Goal: Task Accomplishment & Management: Complete application form

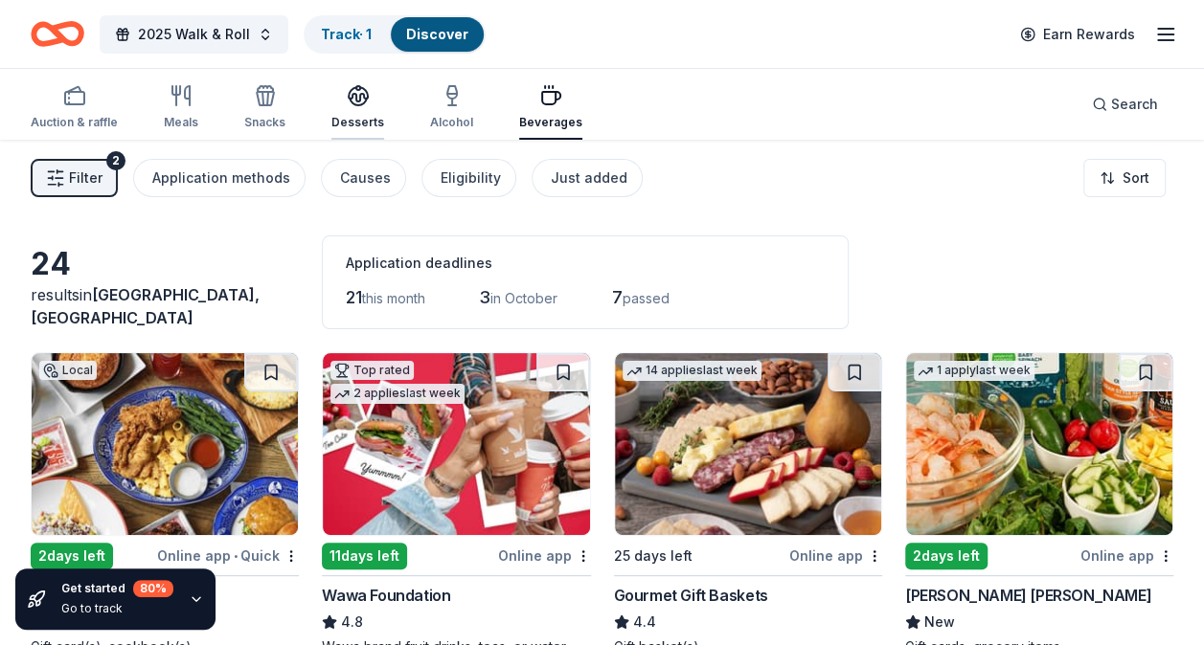
click at [349, 96] on icon "button" at bounding box center [358, 94] width 19 height 14
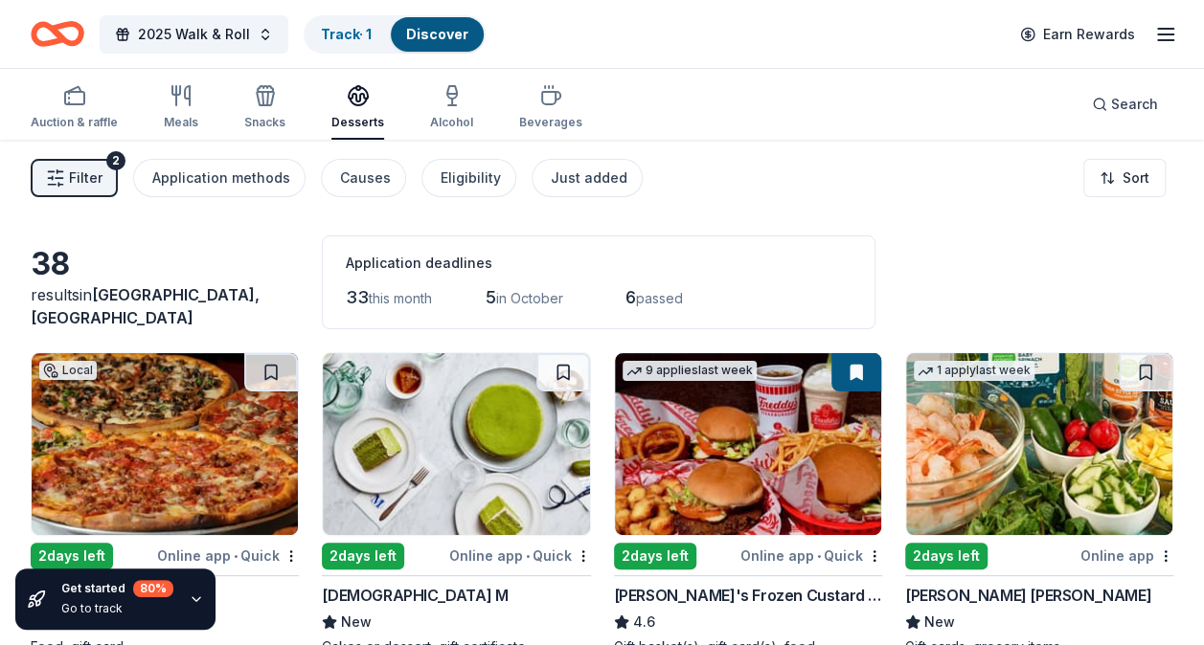
click at [268, 419] on img at bounding box center [165, 444] width 266 height 182
click at [353, 115] on div "Desserts" at bounding box center [357, 122] width 53 height 15
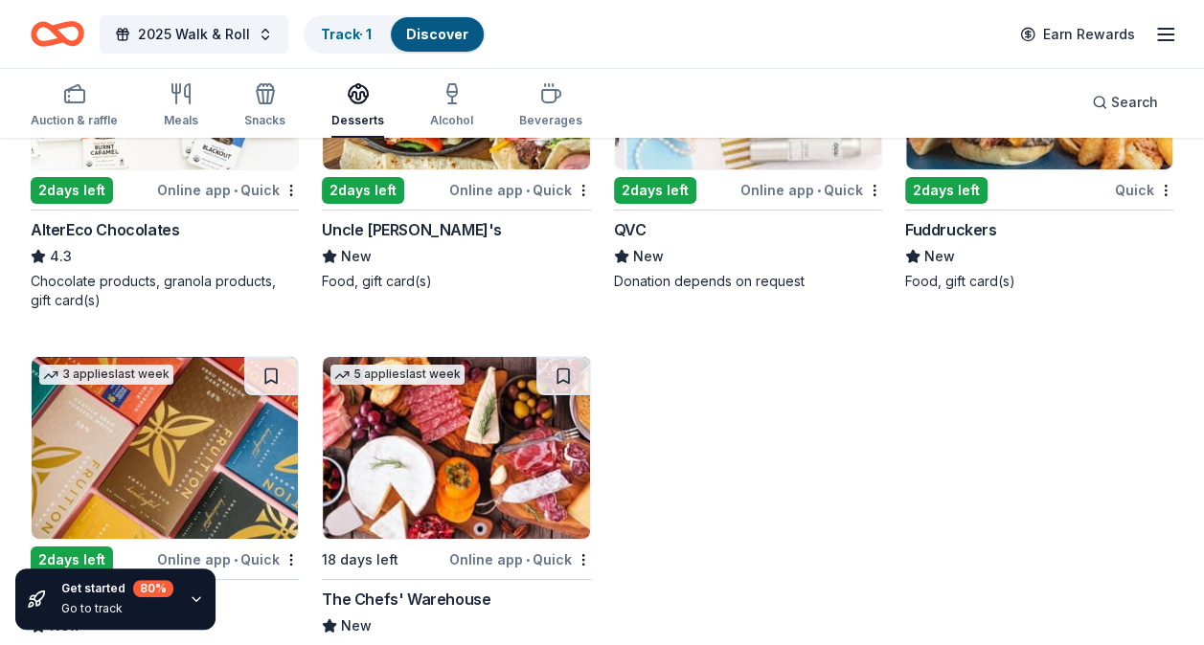
scroll to position [3353, 0]
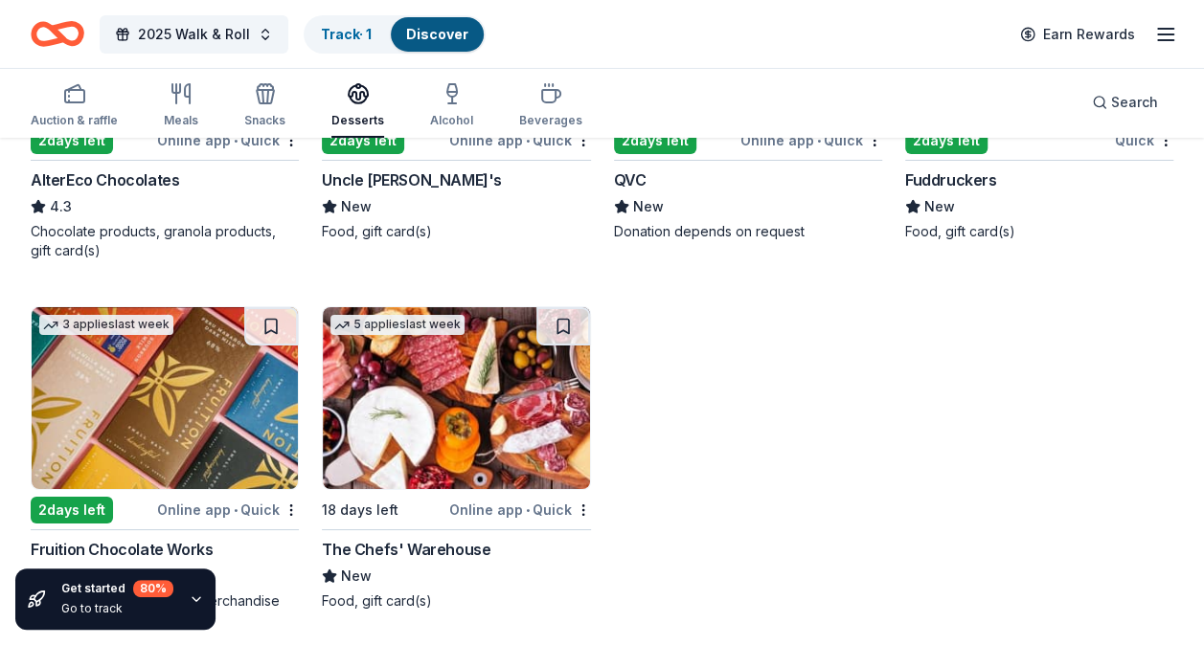
click at [96, 515] on div "2 days left" at bounding box center [72, 510] width 82 height 27
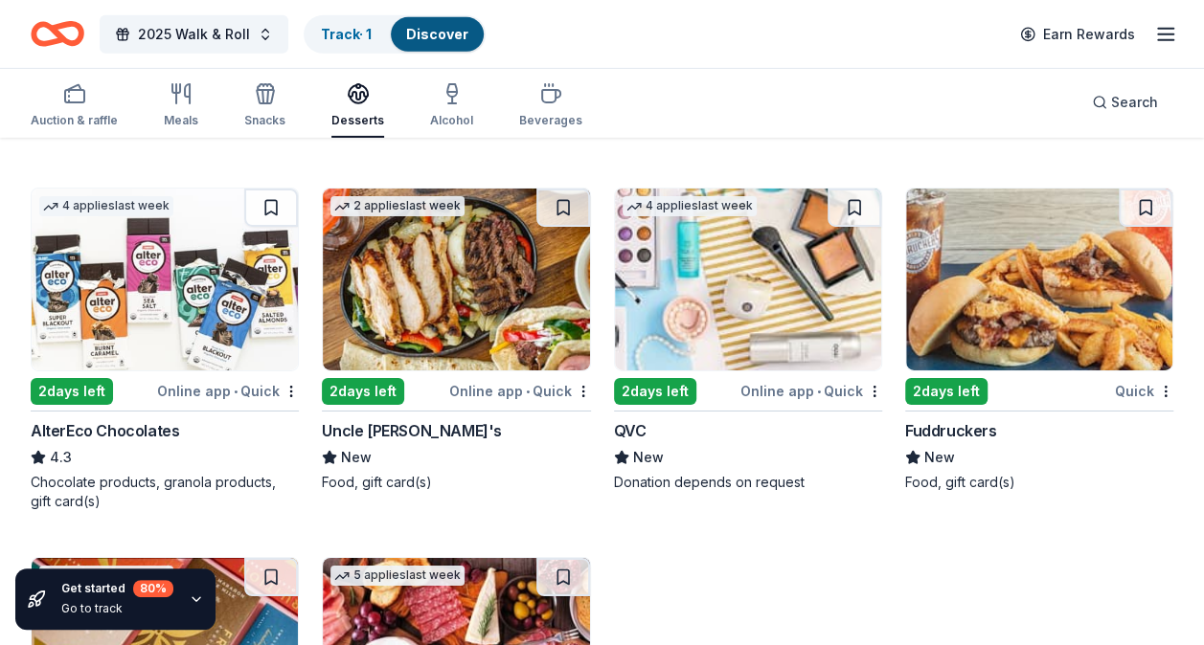
scroll to position [3089, 0]
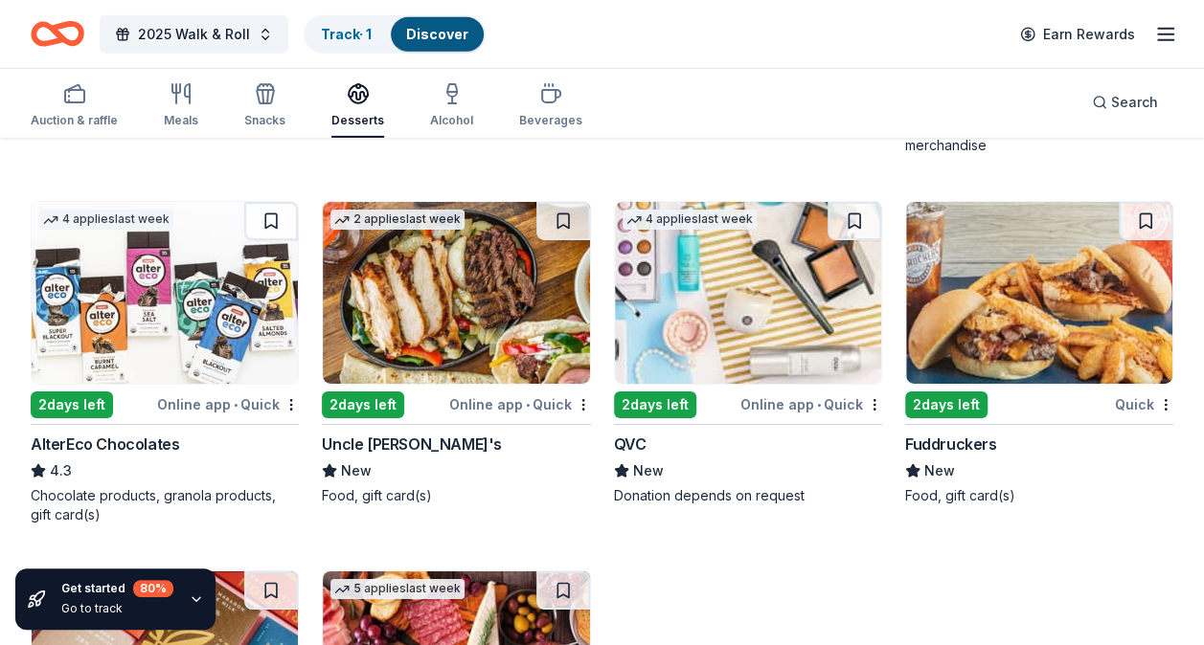
click at [412, 308] on img at bounding box center [456, 293] width 266 height 182
click at [643, 399] on div "2 days left" at bounding box center [655, 405] width 82 height 27
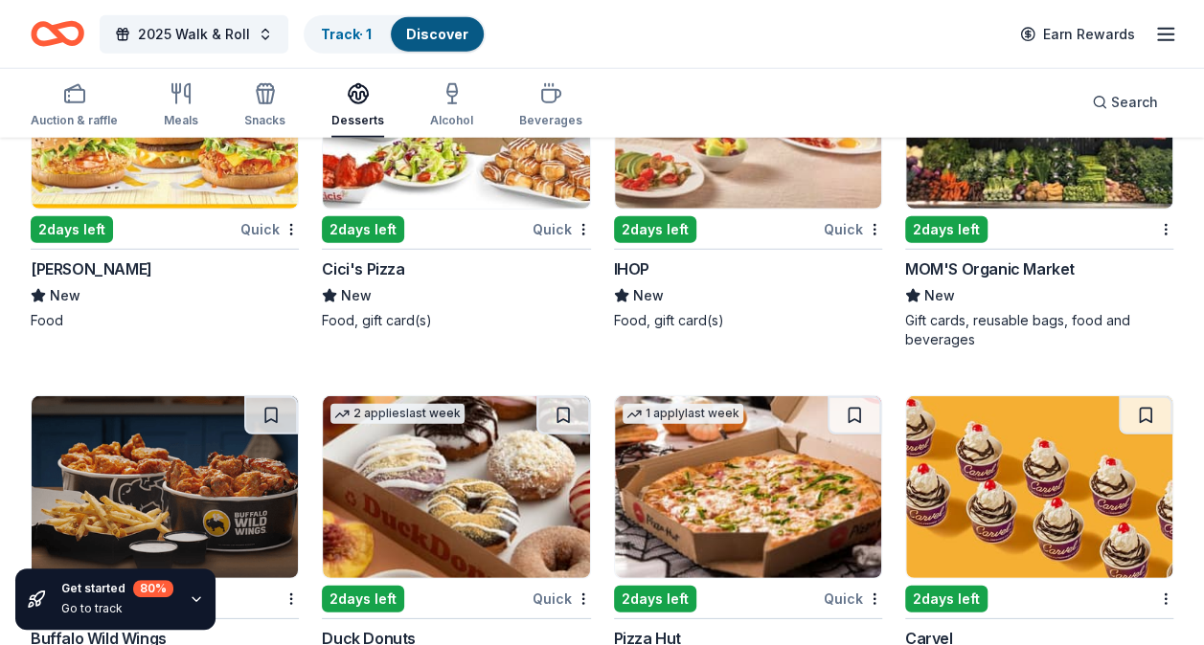
click at [368, 462] on img at bounding box center [456, 487] width 266 height 182
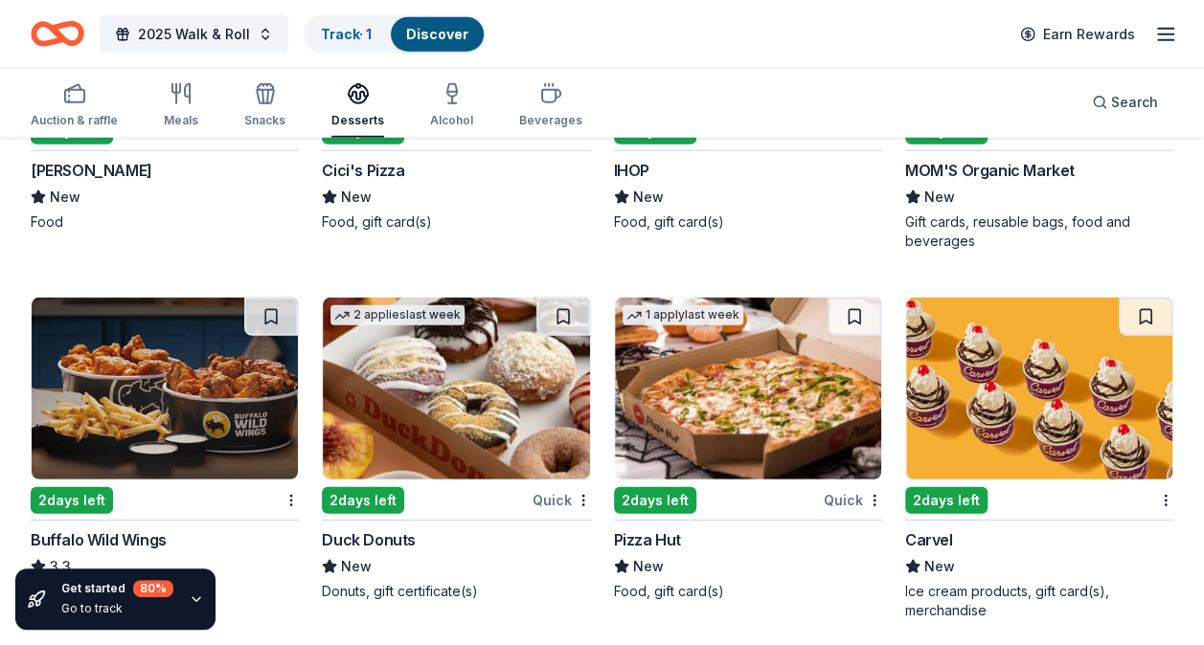
scroll to position [2620, 0]
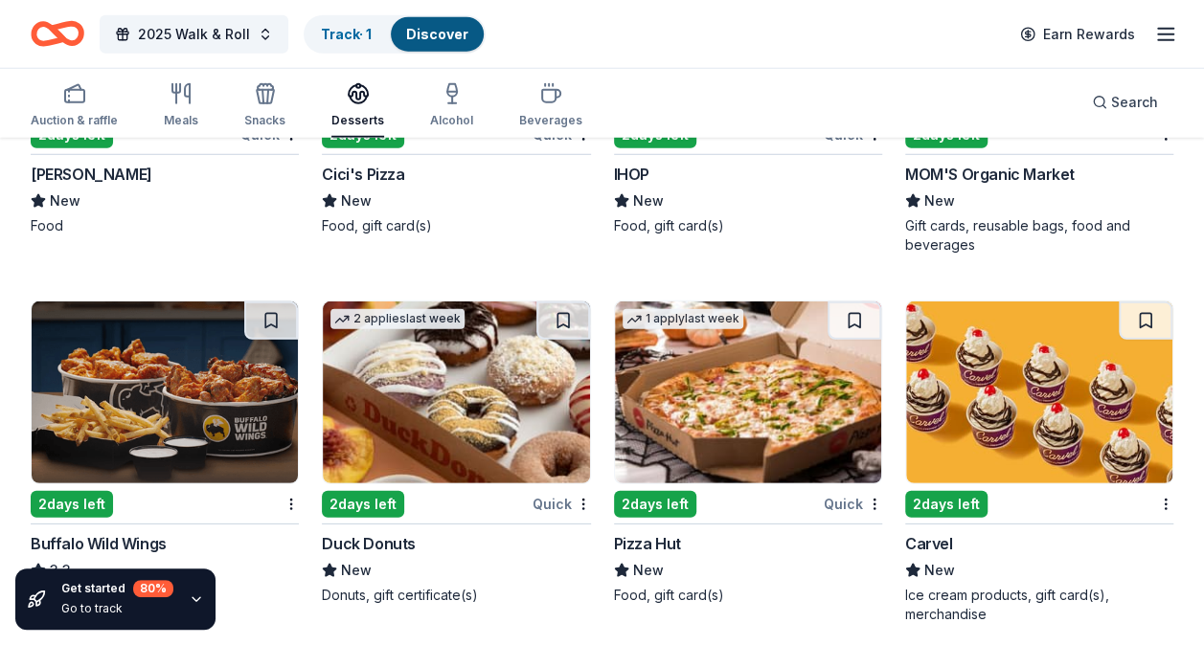
click at [130, 536] on div "Buffalo Wild Wings" at bounding box center [99, 543] width 136 height 23
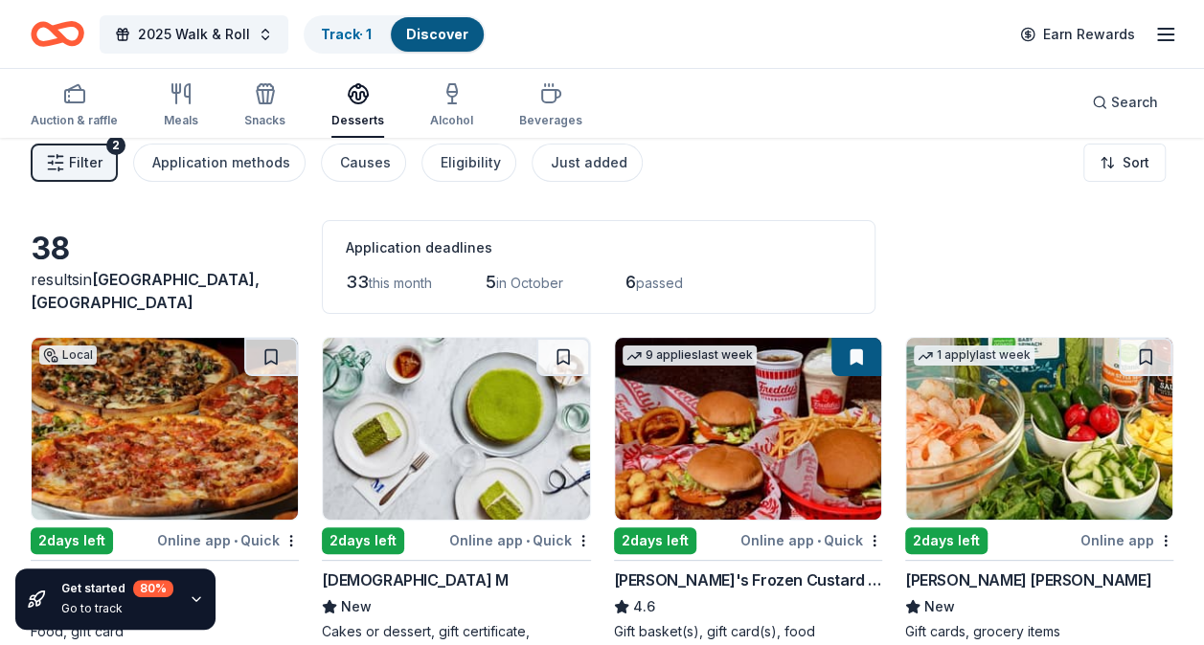
scroll to position [0, 0]
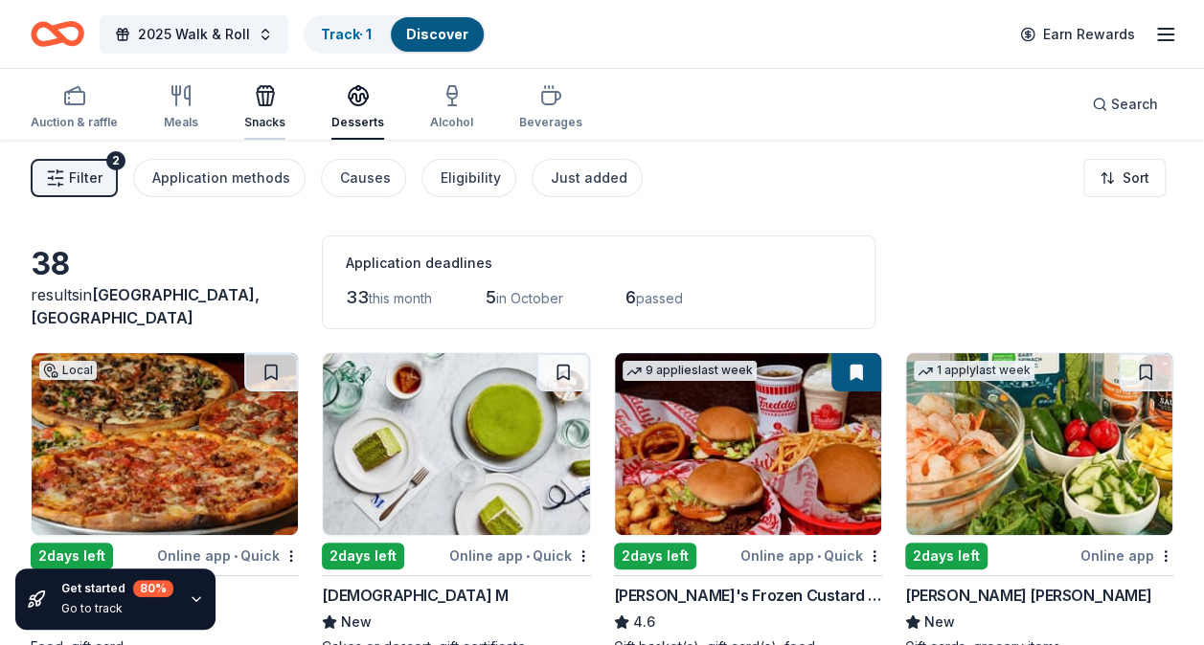
click at [259, 86] on icon "button" at bounding box center [265, 89] width 15 height 6
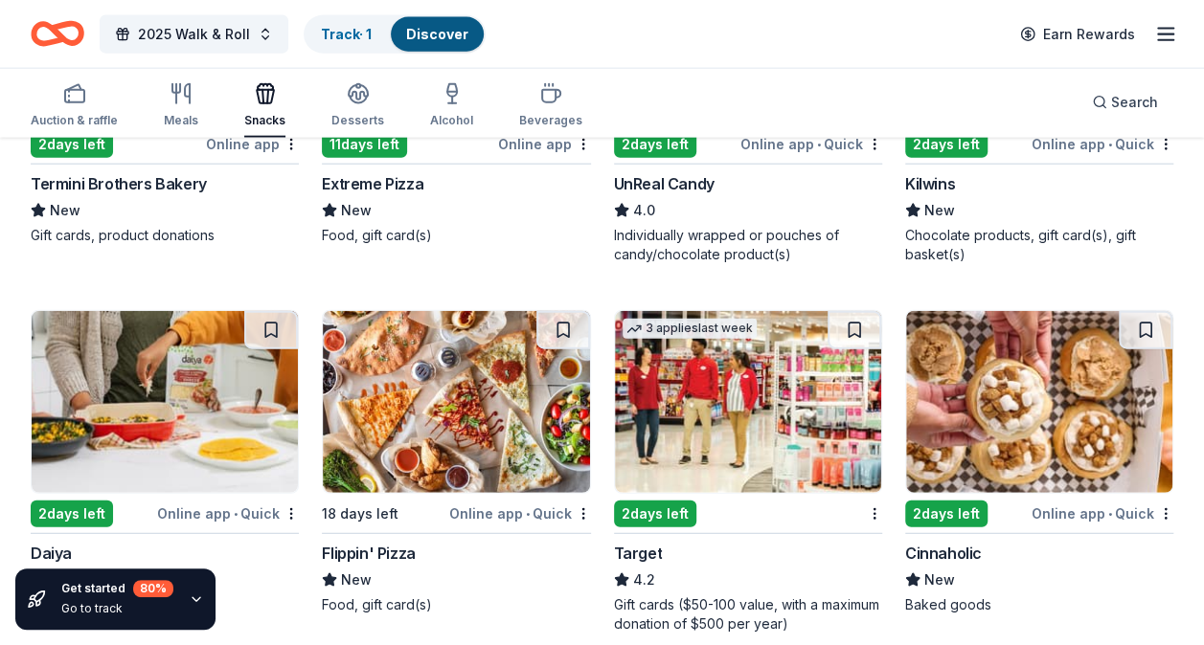
scroll to position [2234, 0]
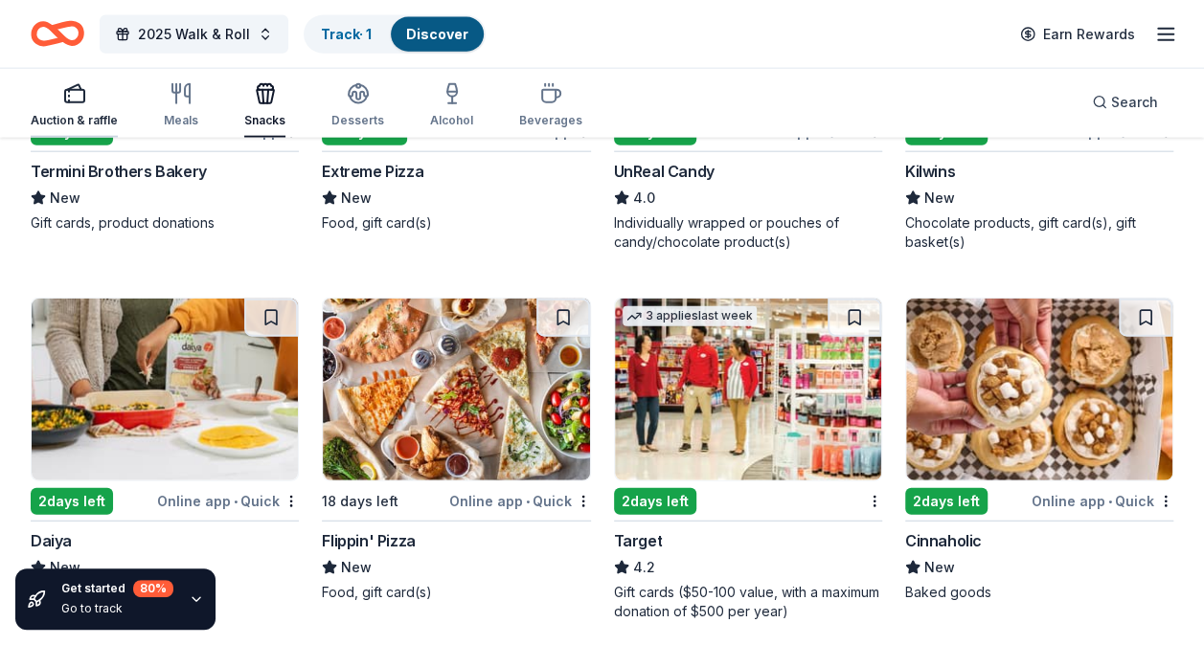
click at [85, 94] on div "button" at bounding box center [74, 93] width 87 height 23
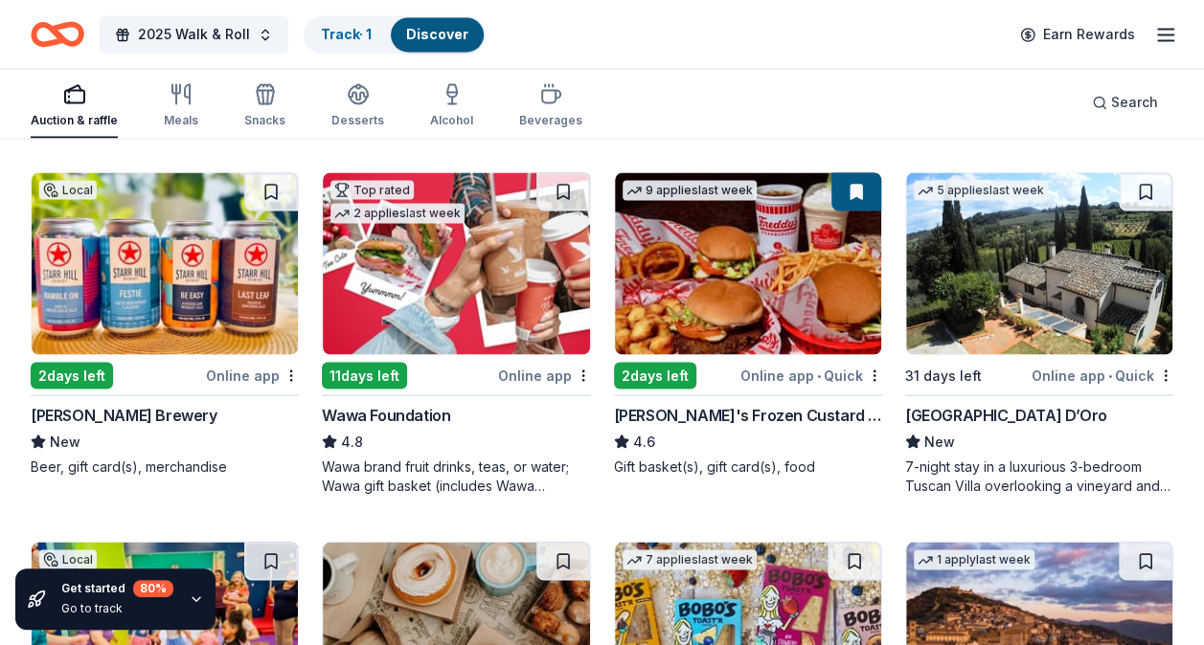
scroll to position [2204, 0]
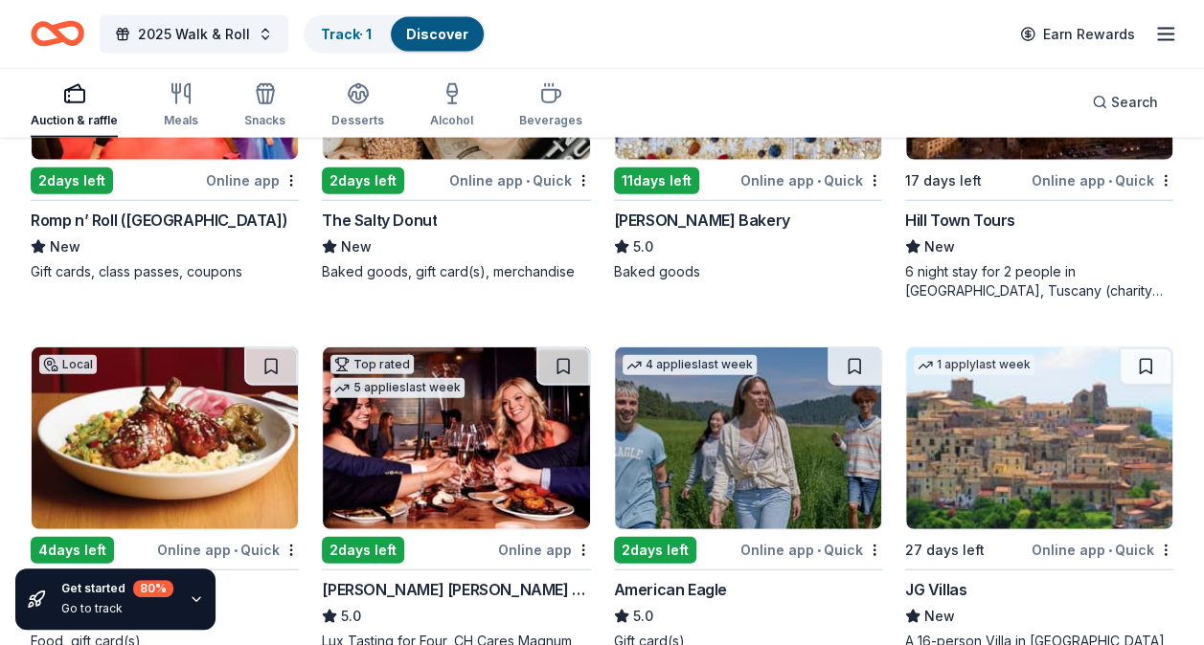
drag, startPoint x: 1193, startPoint y: 159, endPoint x: 1205, endPoint y: 164, distance: 12.4
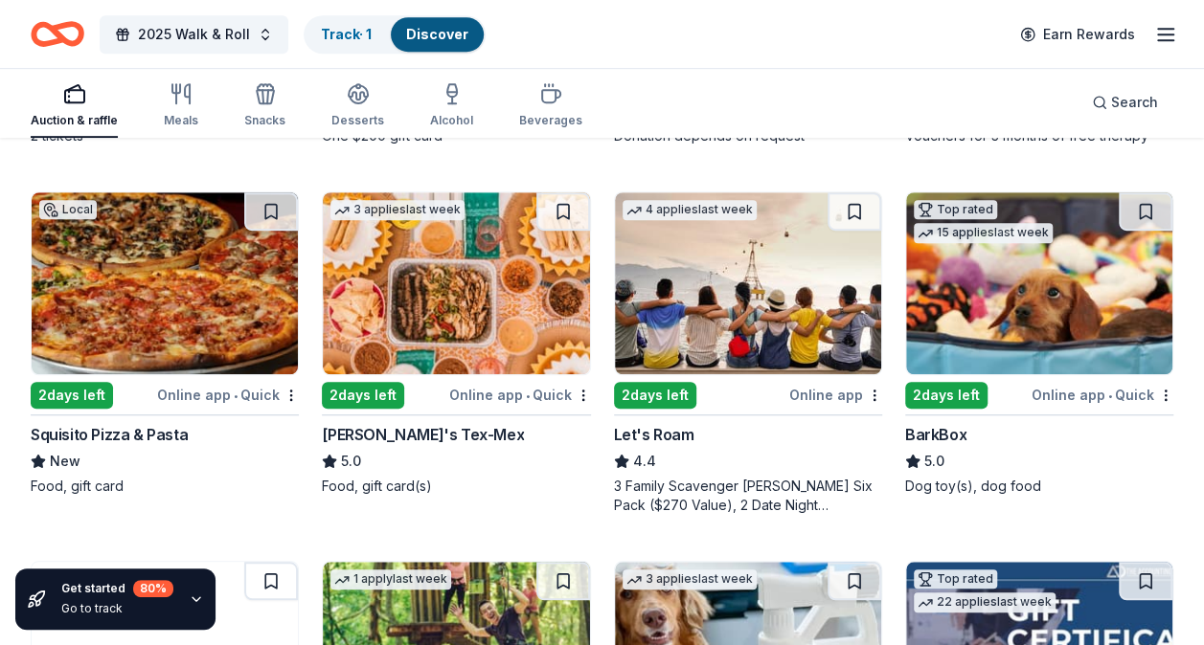
scroll to position [0, 0]
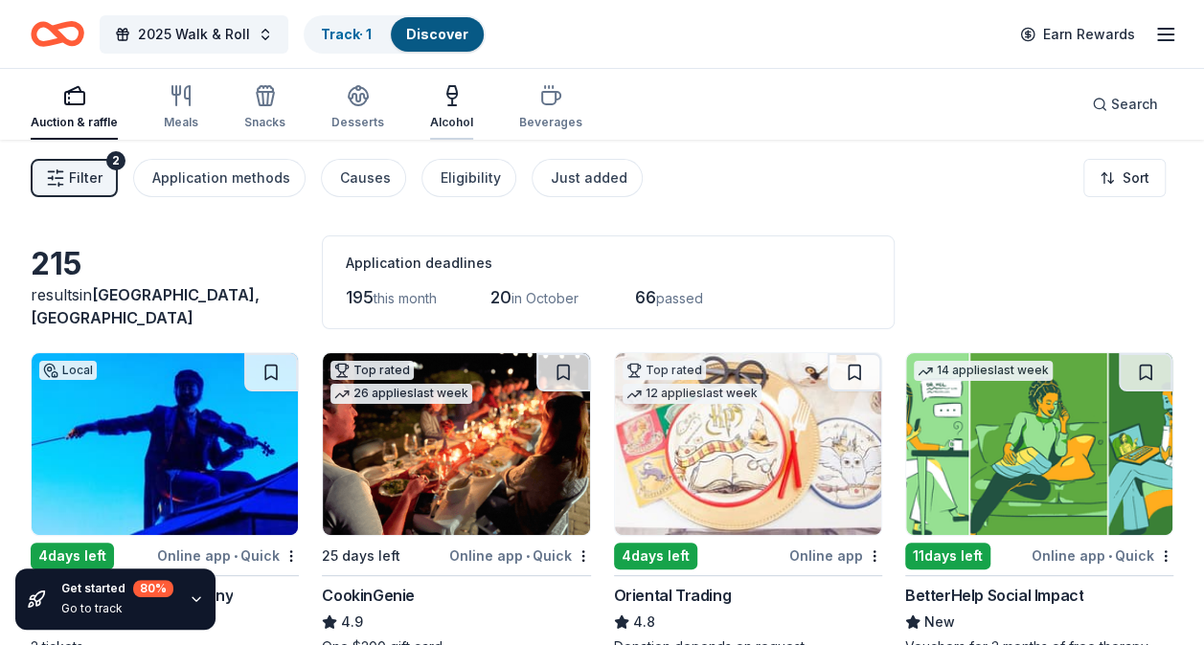
click at [451, 86] on icon "button" at bounding box center [451, 95] width 23 height 23
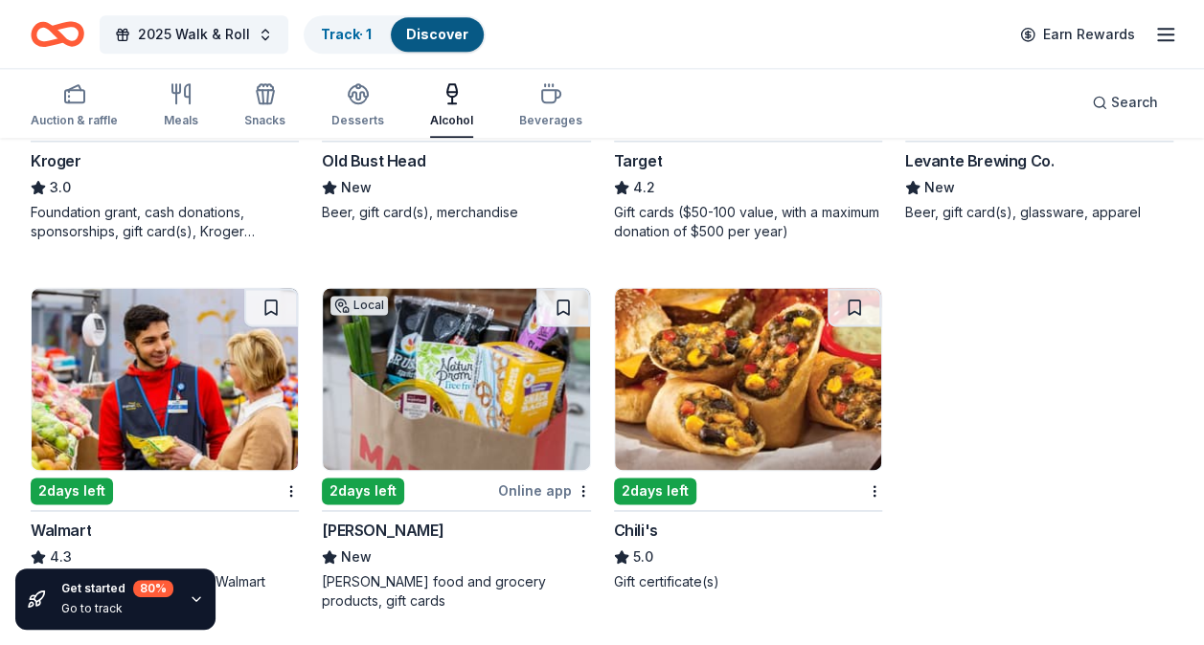
scroll to position [1157, 0]
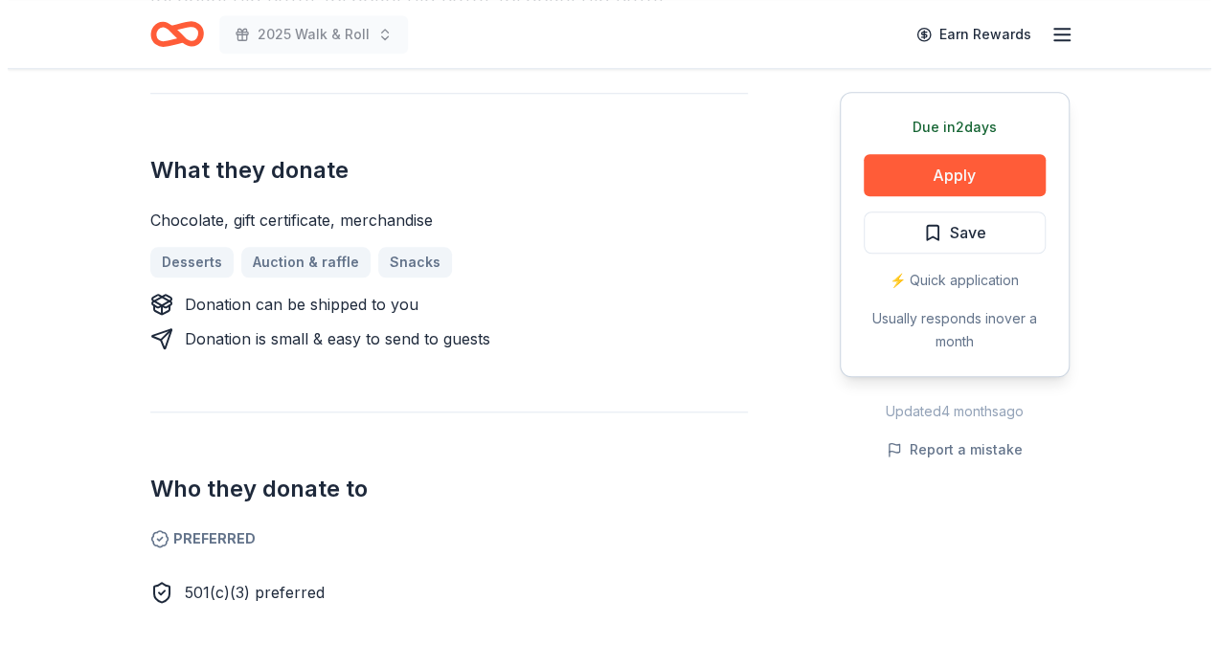
scroll to position [761, 0]
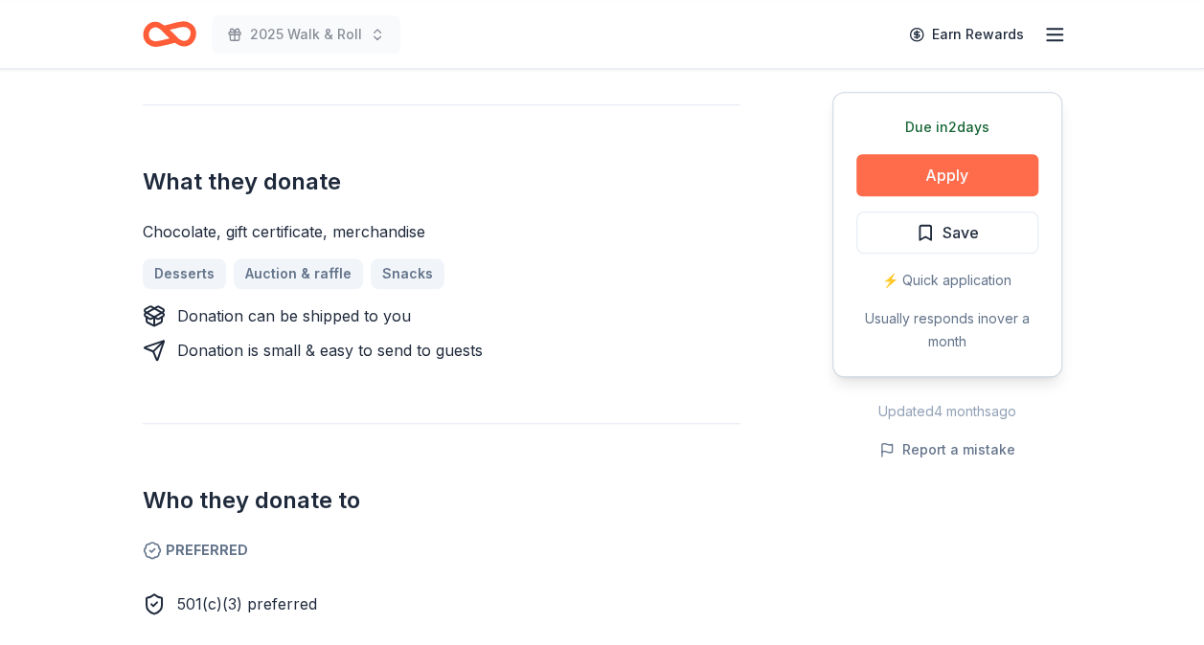
click at [948, 172] on button "Apply" at bounding box center [947, 175] width 182 height 42
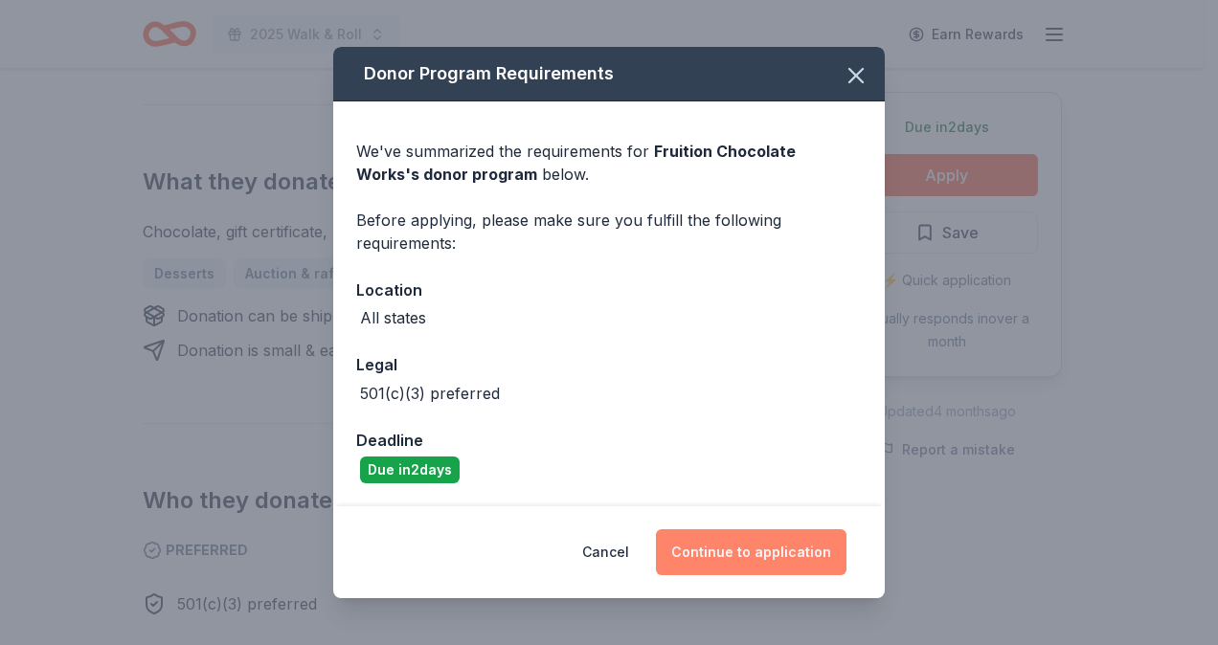
click at [754, 542] on button "Continue to application" at bounding box center [751, 552] width 191 height 46
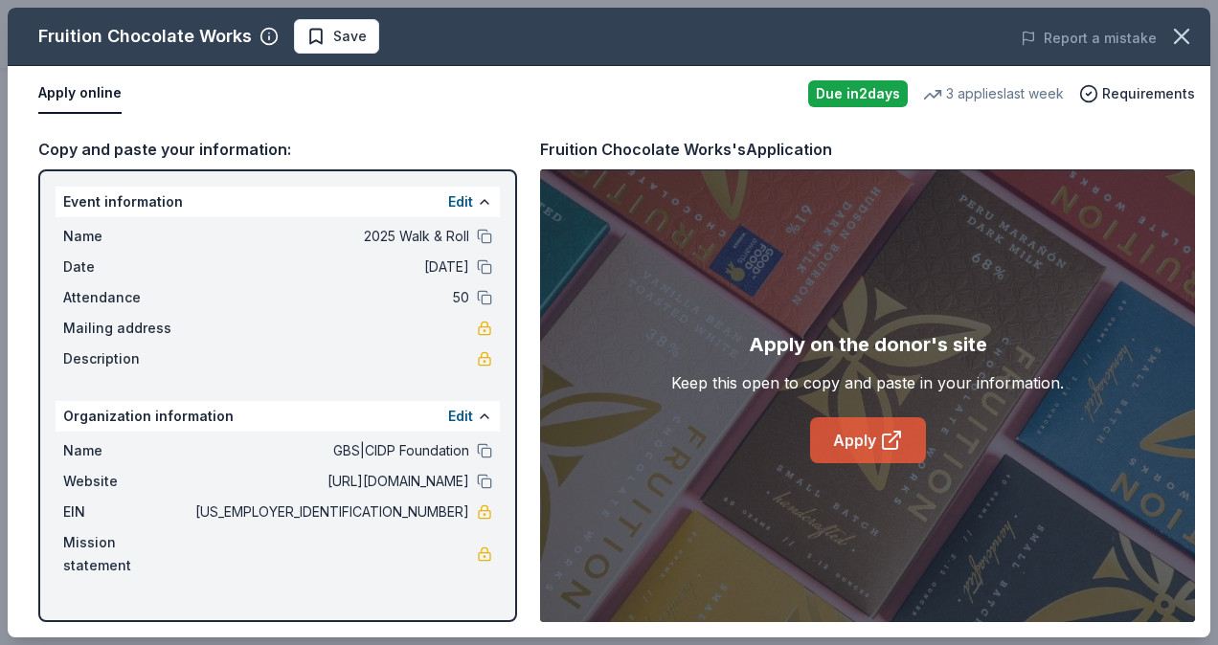
click at [864, 429] on link "Apply" at bounding box center [868, 440] width 116 height 46
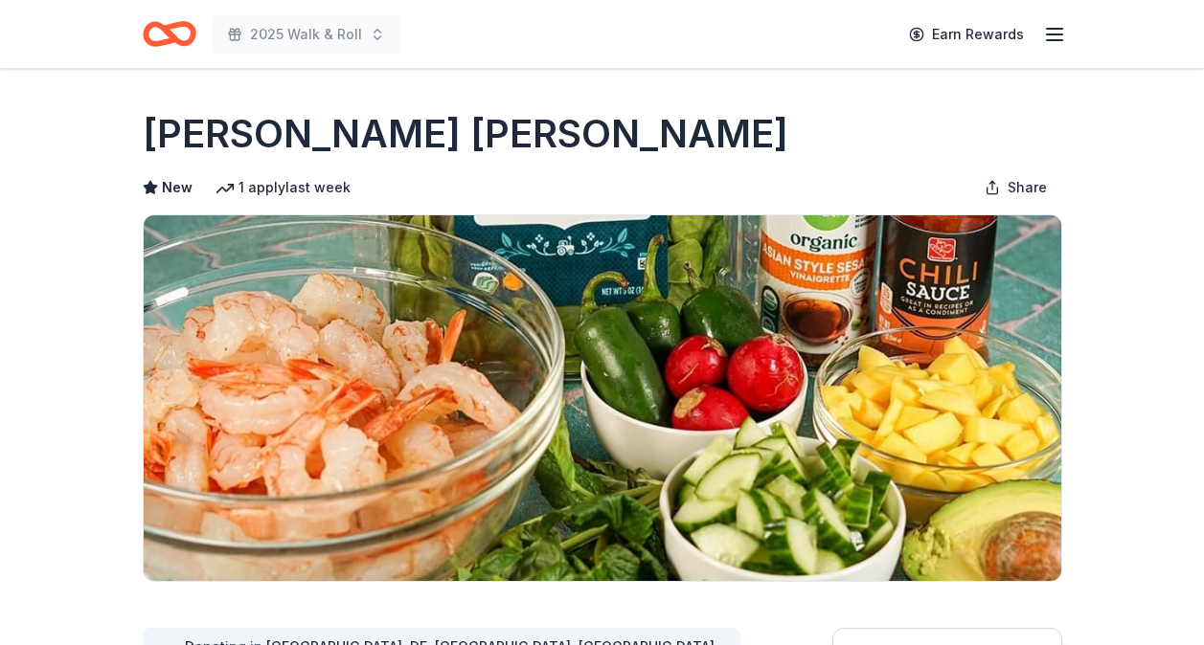
scroll to position [965, 0]
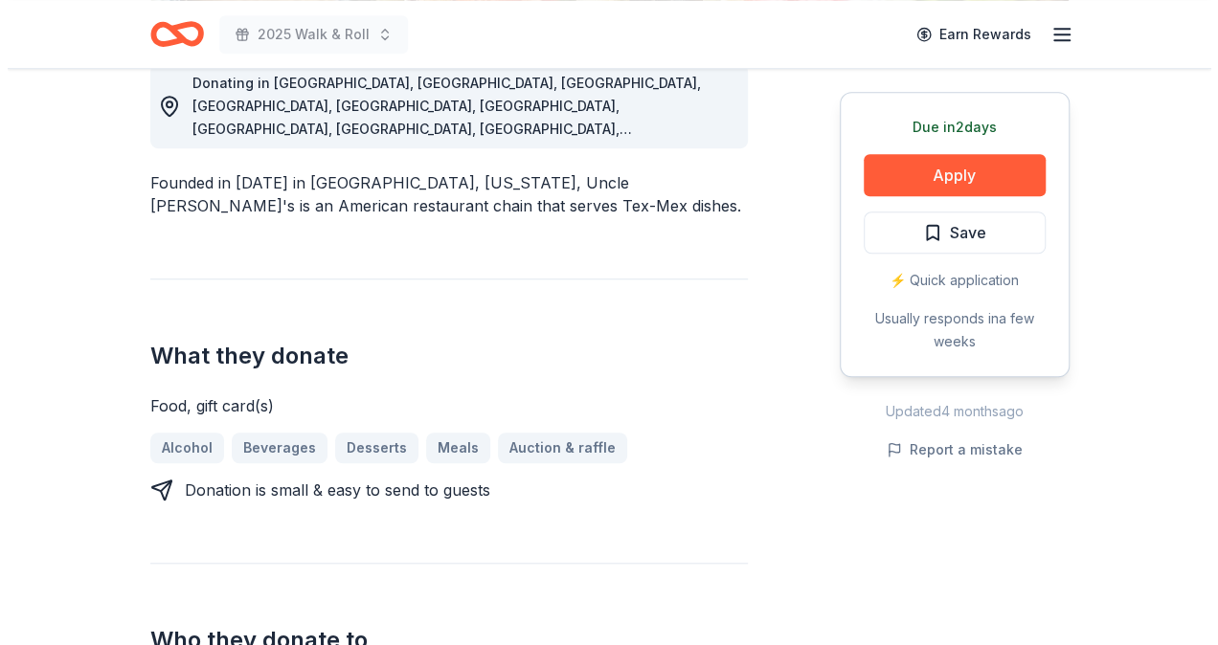
scroll to position [1128, 0]
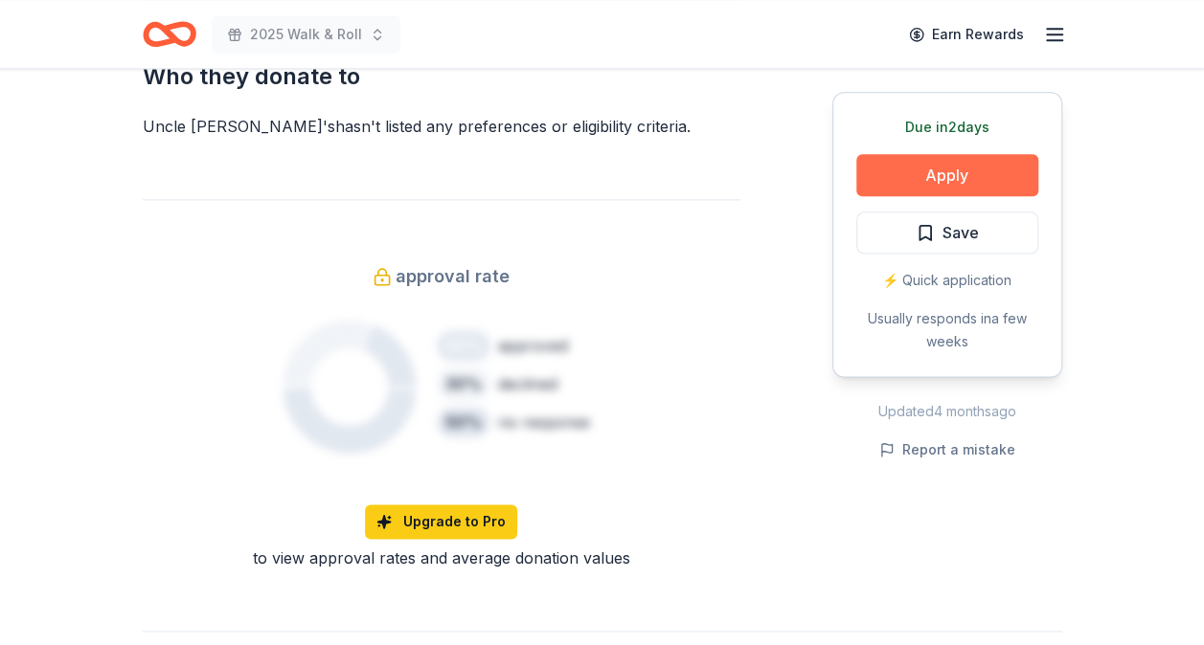
click at [925, 169] on button "Apply" at bounding box center [947, 175] width 182 height 42
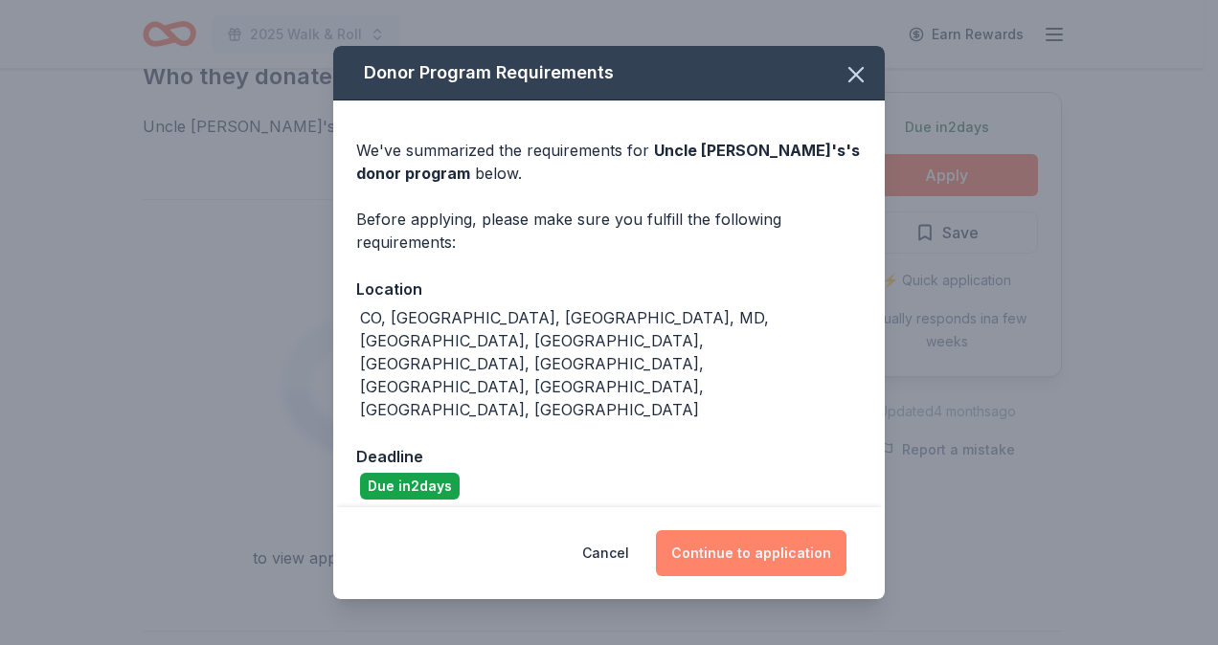
click at [751, 530] on button "Continue to application" at bounding box center [751, 553] width 191 height 46
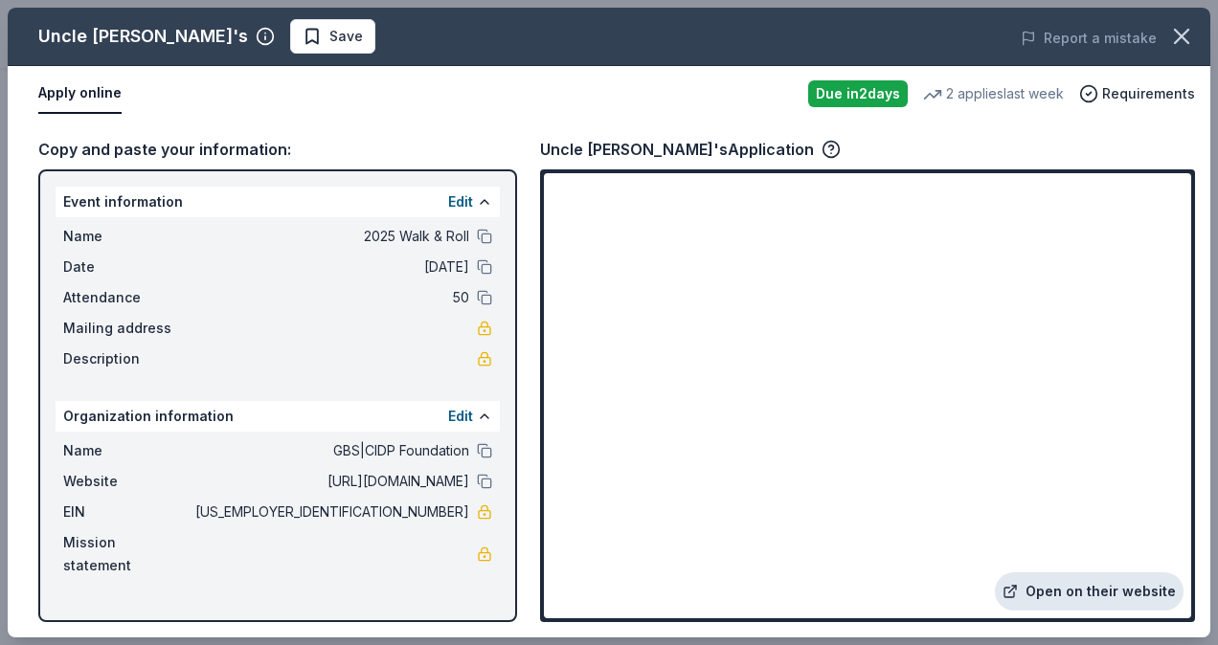
click at [1080, 590] on link "Open on their website" at bounding box center [1089, 592] width 189 height 38
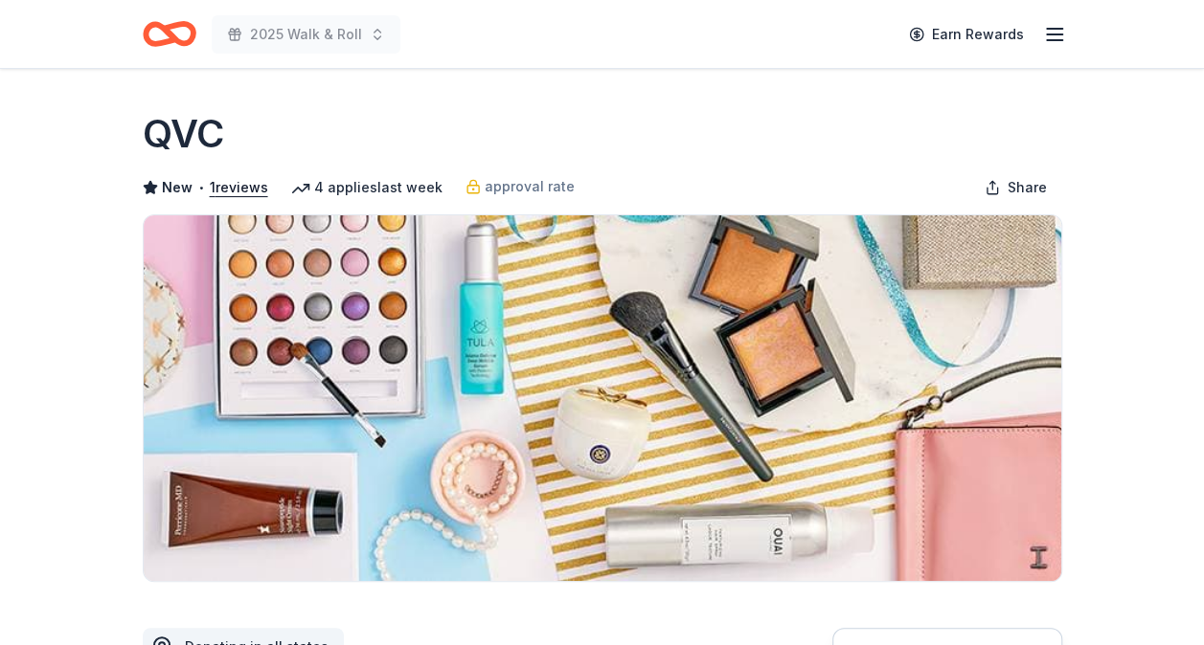
scroll to position [564, 0]
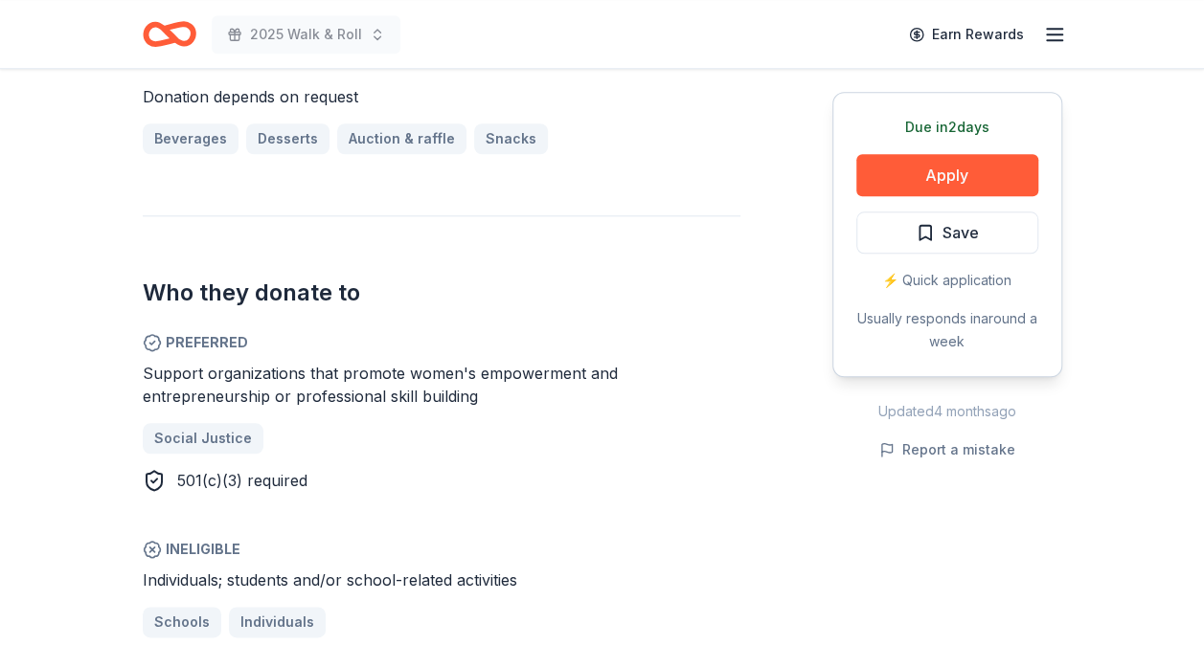
scroll to position [875, 0]
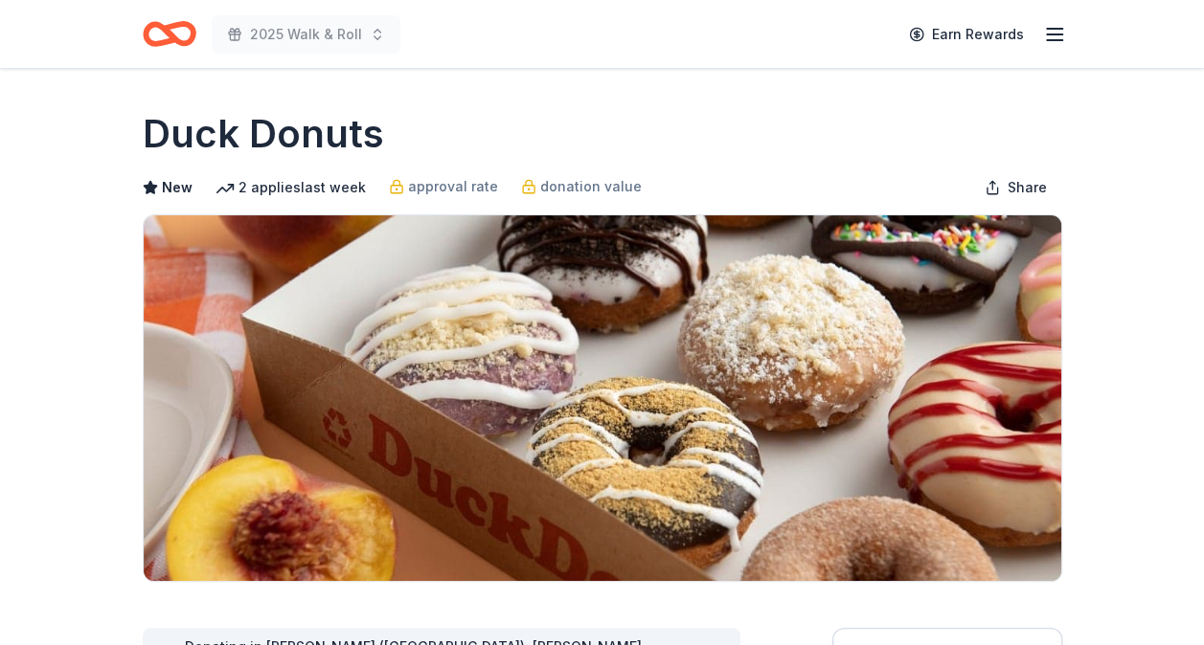
click at [349, 482] on img at bounding box center [602, 398] width 917 height 366
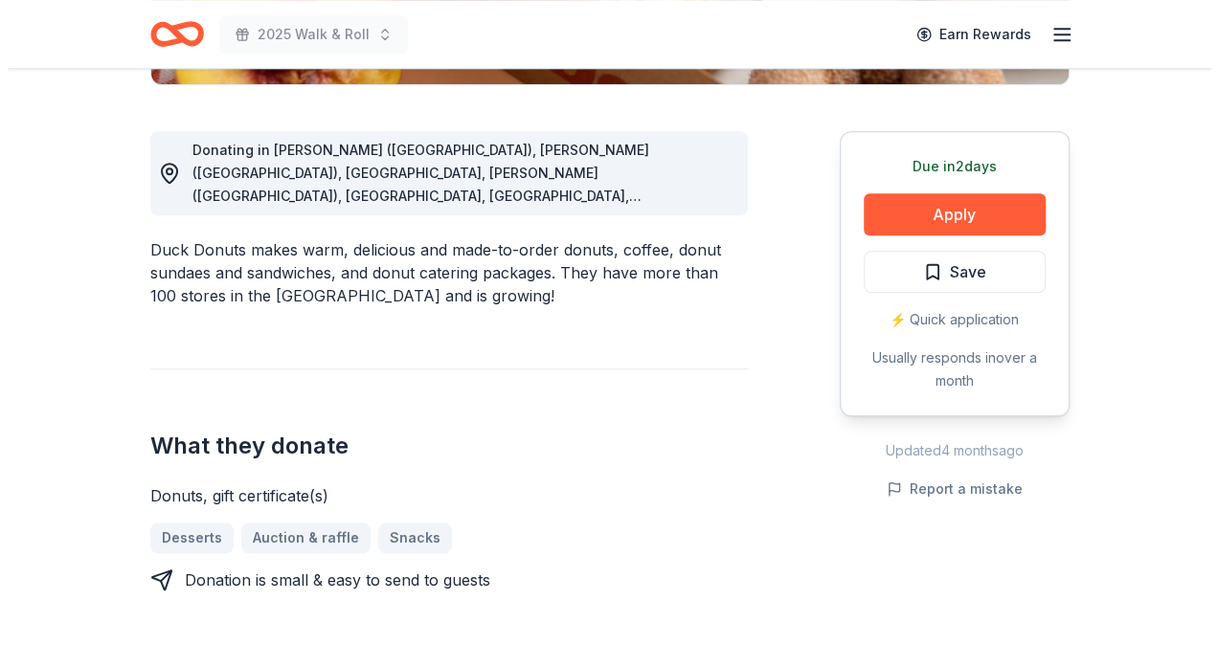
scroll to position [499, 0]
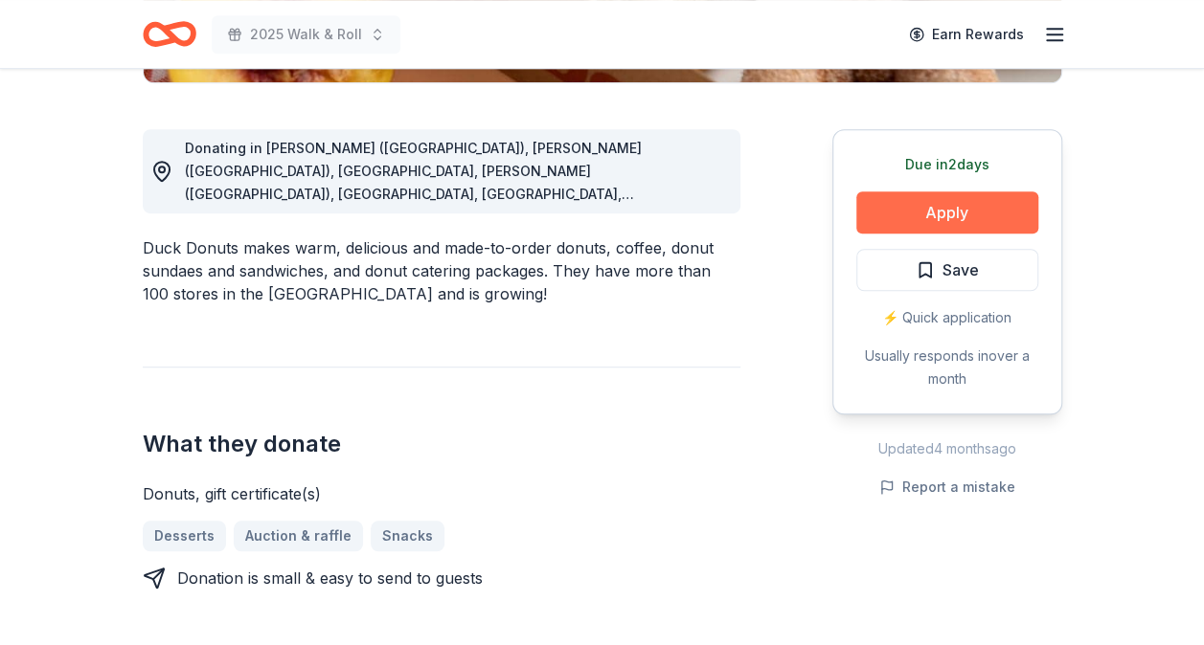
click at [935, 203] on button "Apply" at bounding box center [947, 212] width 182 height 42
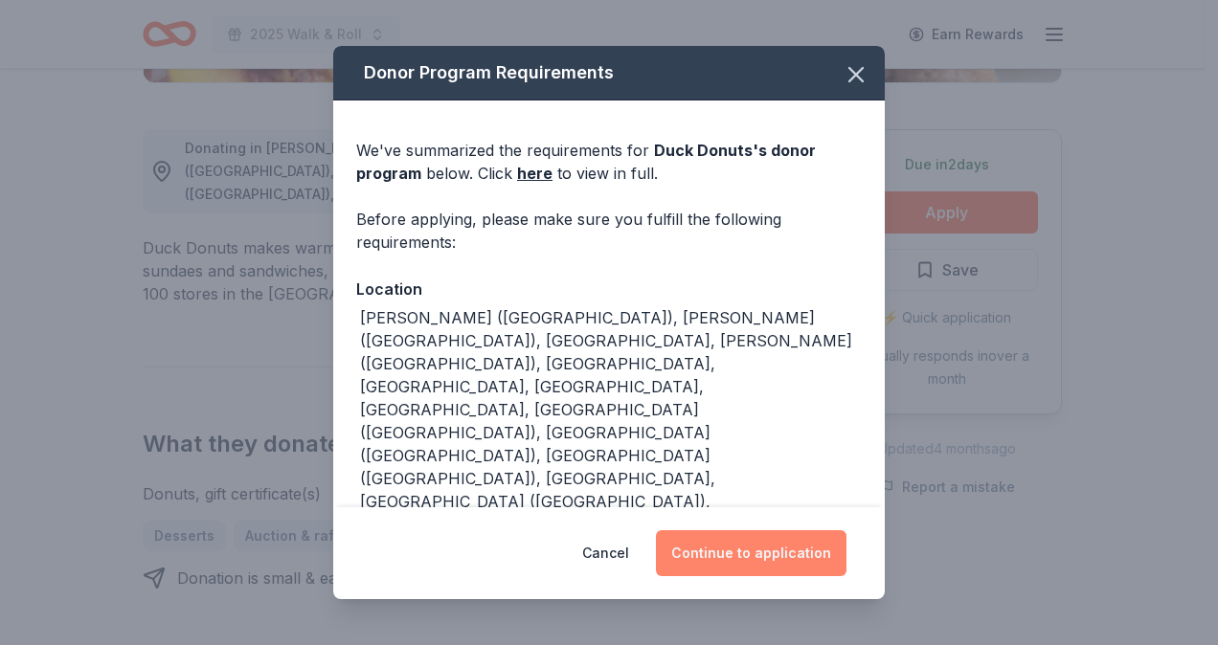
click at [743, 547] on button "Continue to application" at bounding box center [751, 553] width 191 height 46
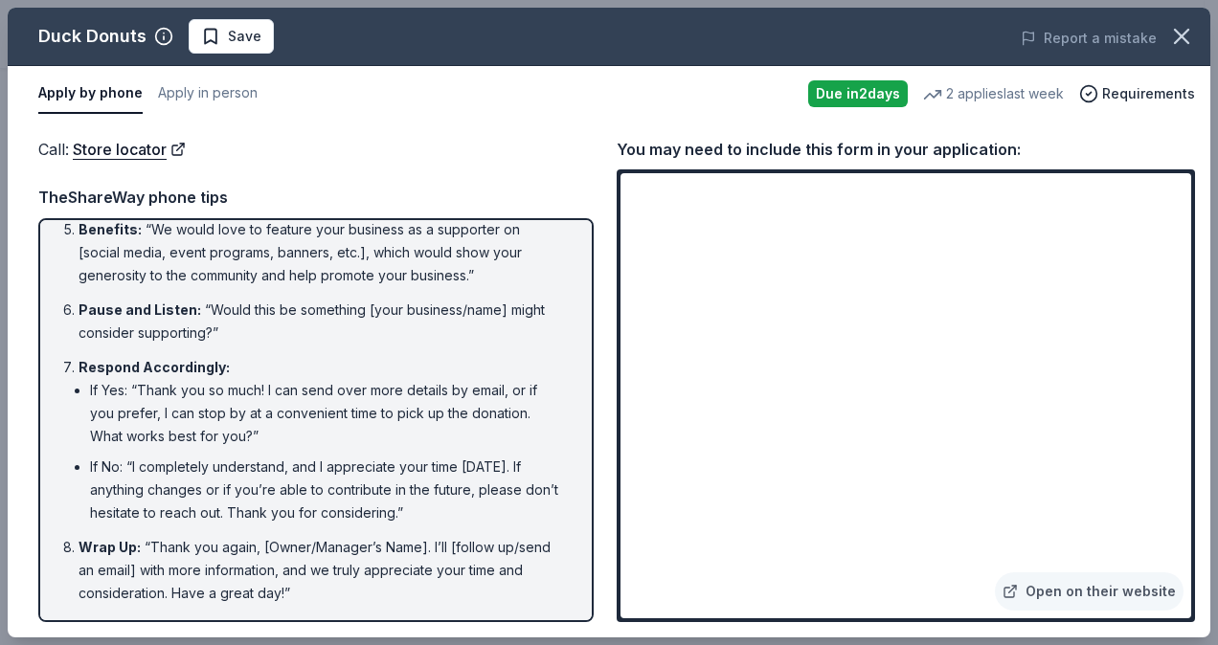
scroll to position [384, 0]
click at [1096, 580] on link "Open on their website" at bounding box center [1089, 592] width 189 height 38
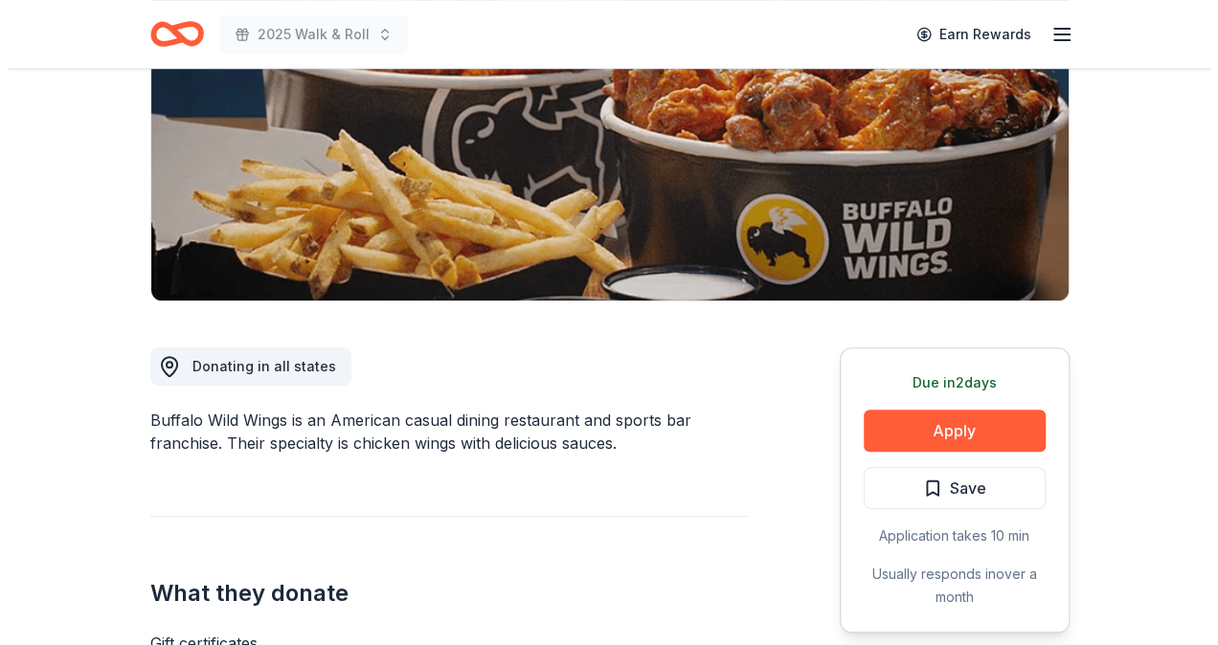
scroll to position [271, 0]
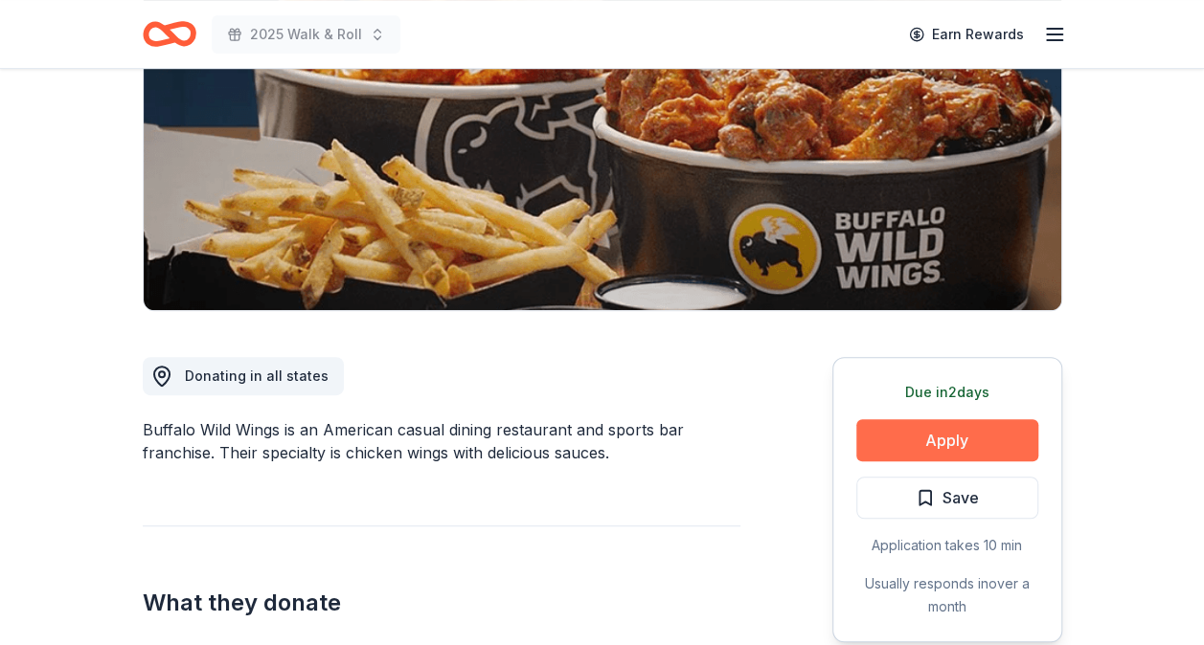
click at [977, 442] on button "Apply" at bounding box center [947, 440] width 182 height 42
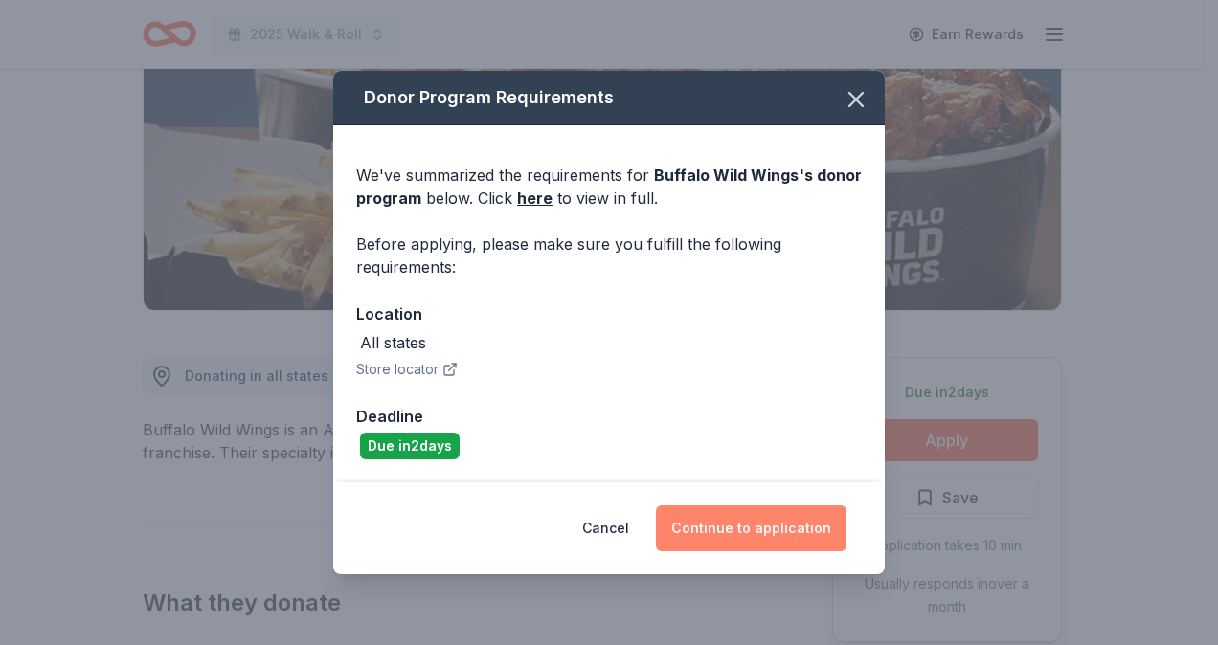
click at [753, 527] on button "Continue to application" at bounding box center [751, 529] width 191 height 46
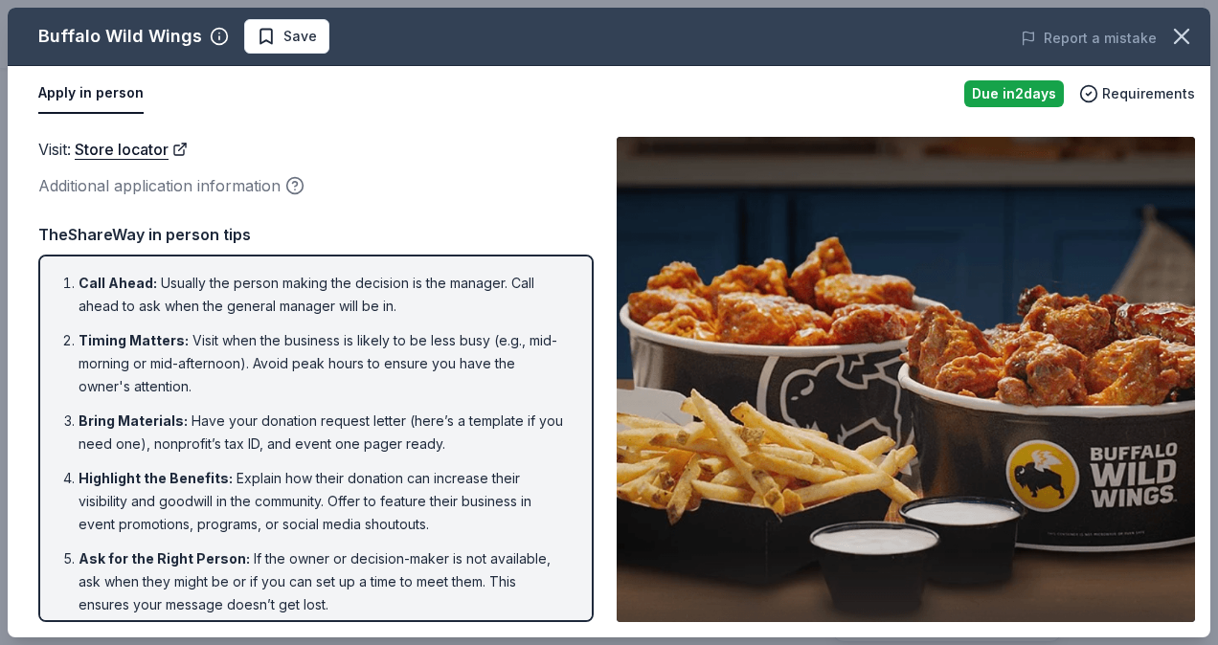
click at [1069, 534] on img at bounding box center [906, 379] width 578 height 485
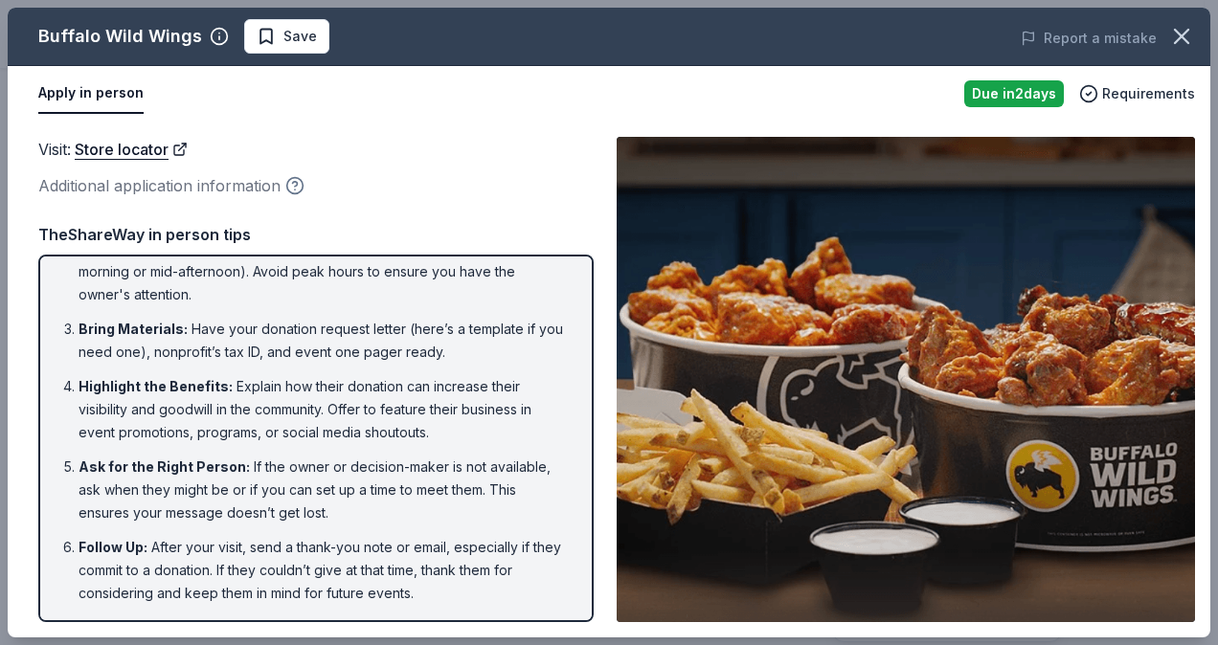
click at [294, 178] on icon "button" at bounding box center [294, 185] width 19 height 19
click at [101, 146] on link "Store locator" at bounding box center [131, 149] width 113 height 25
click at [301, 189] on circle "button" at bounding box center [295, 186] width 16 height 16
click at [410, 594] on li "Follow Up : After your visit, send a thank-you note or email, especially if the…" at bounding box center [322, 570] width 486 height 69
drag, startPoint x: 442, startPoint y: 588, endPoint x: 38, endPoint y: 305, distance: 493.0
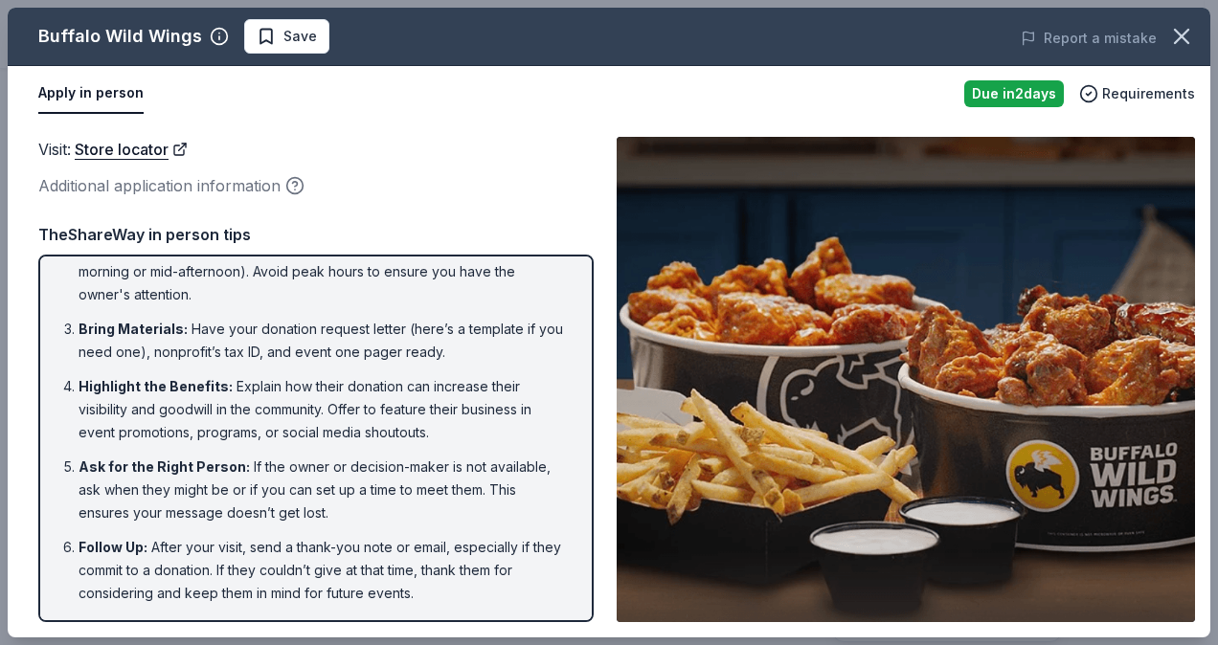
click at [38, 305] on div "Call Ahead : Usually the person making the decision is the manager. Call ahead …" at bounding box center [315, 439] width 555 height 368
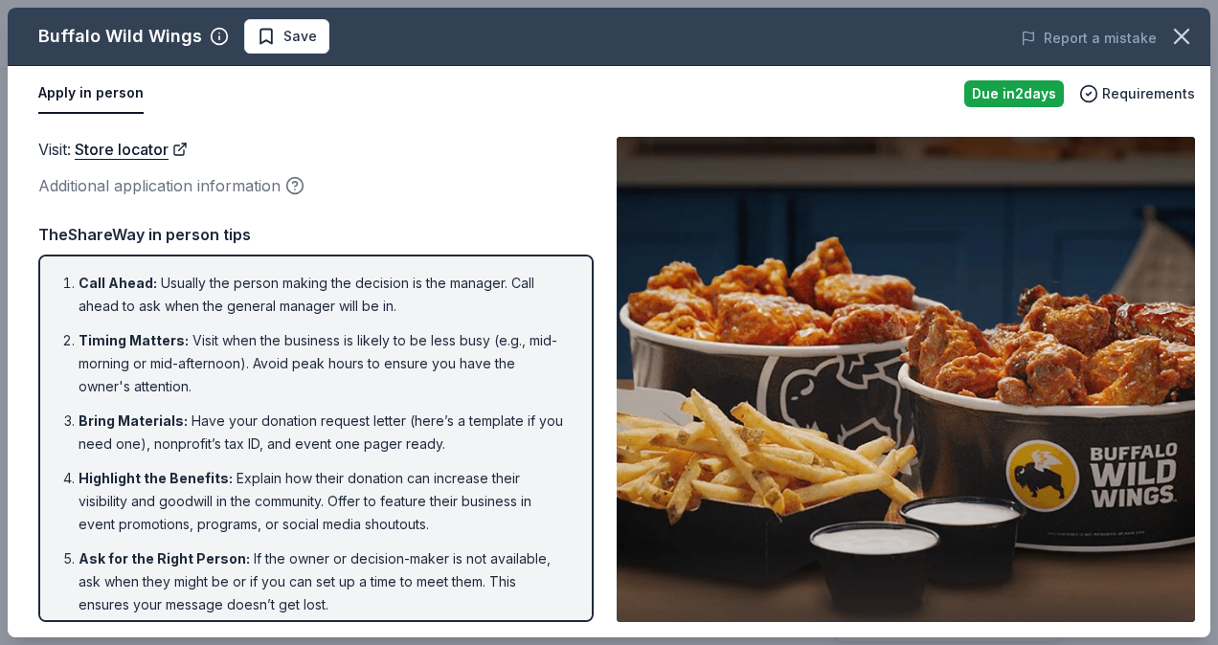
click at [79, 274] on li "Call Ahead : Usually the person making the decision is the manager. Call ahead …" at bounding box center [322, 295] width 486 height 46
drag, startPoint x: 82, startPoint y: 285, endPoint x: 263, endPoint y: 486, distance: 270.5
click at [263, 486] on ol "Call Ahead : Usually the person making the decision is the manager. Call ahead …" at bounding box center [316, 484] width 521 height 425
click at [15, 411] on div "Visit : Store locator Additional application information Visit : Store locator …" at bounding box center [609, 380] width 1203 height 516
